Goal: Task Accomplishment & Management: Manage account settings

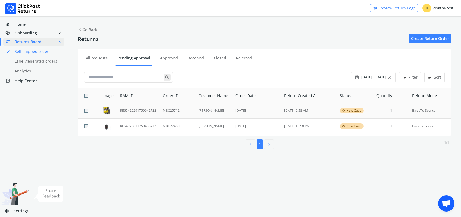
click at [148, 110] on td "RE65429291759942722" at bounding box center [138, 110] width 43 height 15
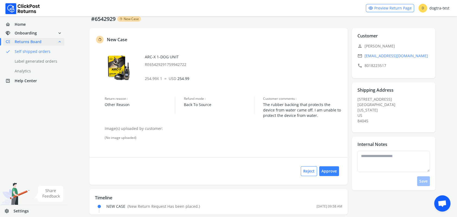
scroll to position [25, 0]
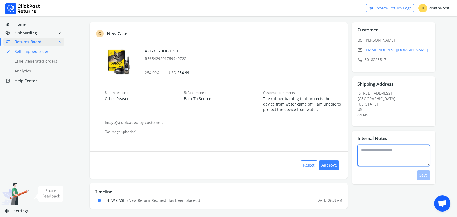
click at [377, 152] on textarea at bounding box center [393, 155] width 72 height 21
type textarea "**********"
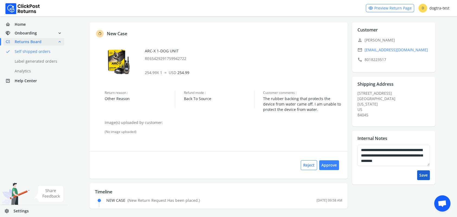
click at [426, 175] on button "Save" at bounding box center [423, 175] width 13 height 10
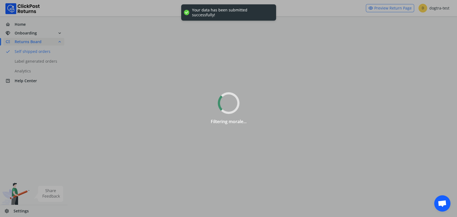
scroll to position [0, 0]
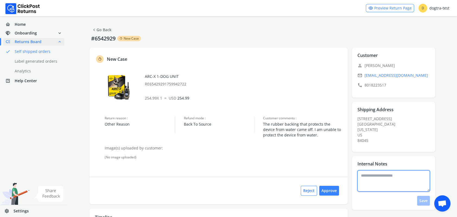
click at [363, 180] on textarea at bounding box center [393, 180] width 72 height 21
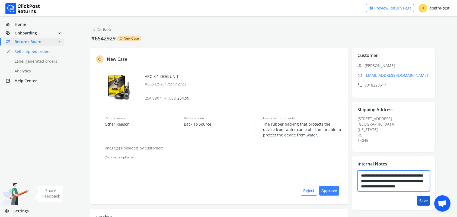
type textarea "**********"
click at [422, 200] on button "Save" at bounding box center [423, 201] width 13 height 10
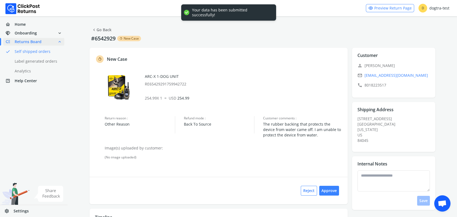
click at [310, 191] on button "Reject" at bounding box center [309, 191] width 16 height 10
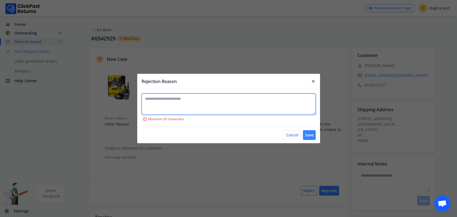
click at [162, 100] on textarea at bounding box center [229, 104] width 174 height 21
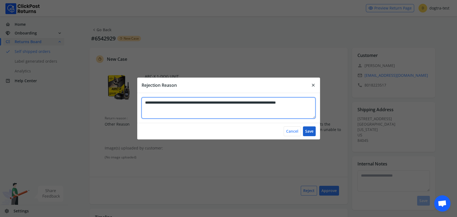
type textarea "**********"
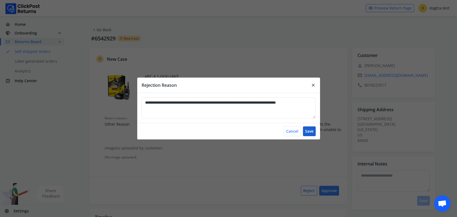
click at [311, 130] on button "Save" at bounding box center [309, 131] width 13 height 10
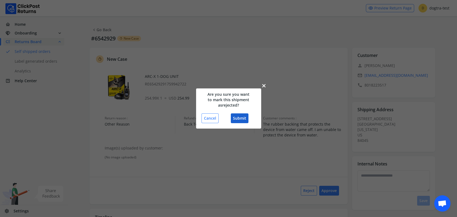
click at [238, 118] on button "Submit" at bounding box center [240, 118] width 18 height 10
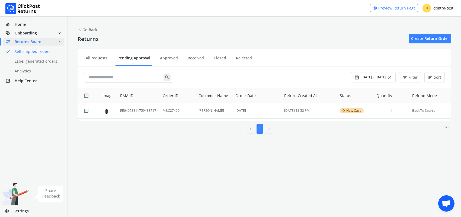
click at [33, 43] on span "Returns Board" at bounding box center [28, 41] width 27 height 5
click at [134, 109] on td "RE64973811759438717" at bounding box center [138, 110] width 43 height 15
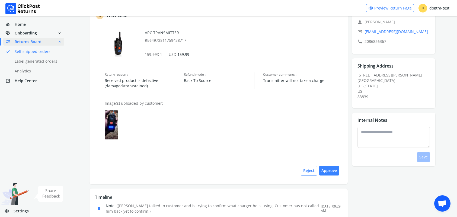
scroll to position [43, 0]
click at [386, 139] on textarea at bounding box center [393, 137] width 72 height 21
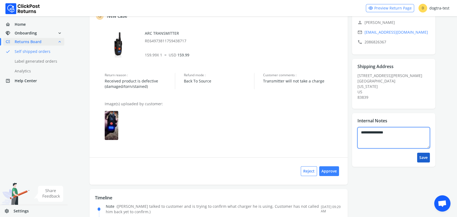
type textarea "**********"
click at [424, 159] on button "Save" at bounding box center [423, 158] width 13 height 10
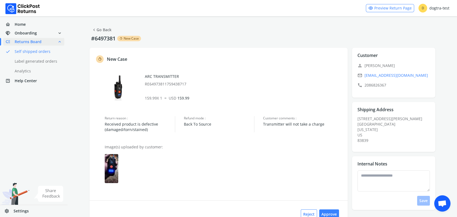
scroll to position [6, 0]
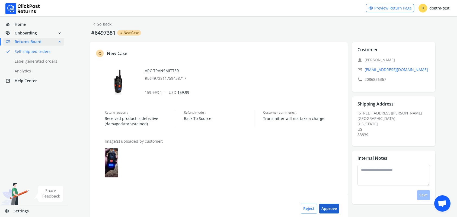
click at [332, 208] on button "Approve" at bounding box center [329, 209] width 20 height 10
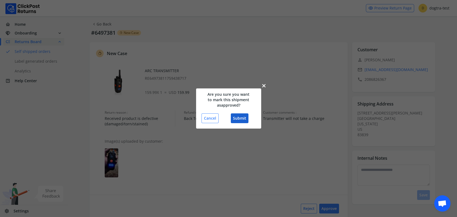
click at [242, 117] on button "Submit" at bounding box center [240, 118] width 18 height 10
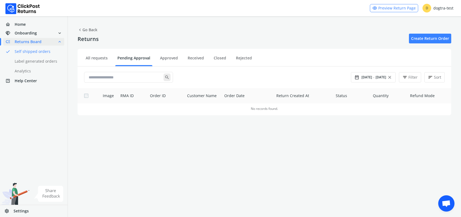
click at [88, 30] on span "chevron_left Go Back" at bounding box center [88, 30] width 20 height 8
